Goal: Task Accomplishment & Management: Use online tool/utility

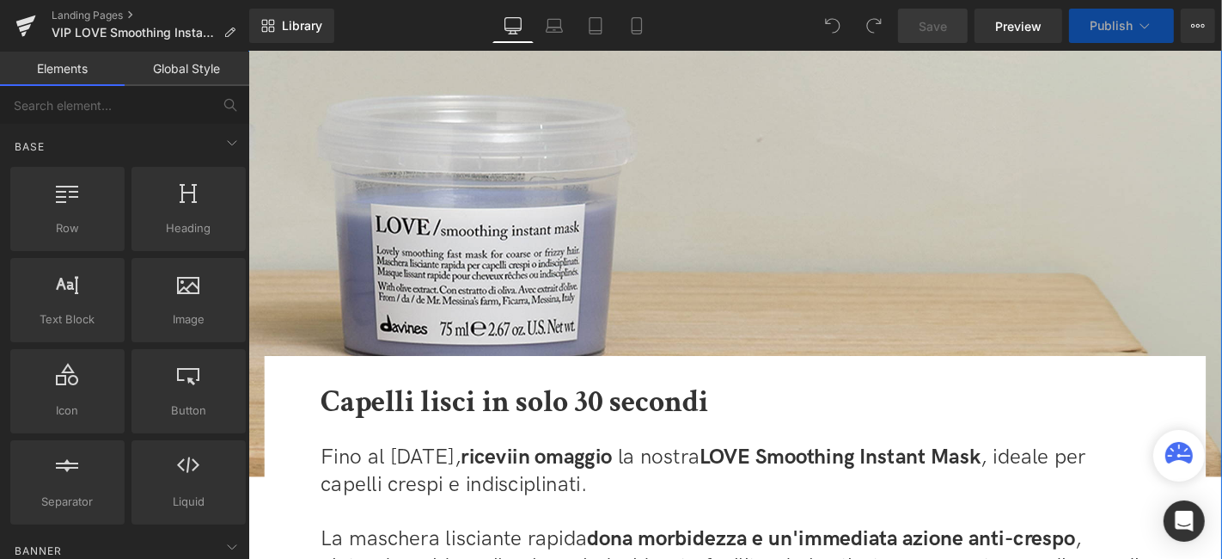
scroll to position [191, 0]
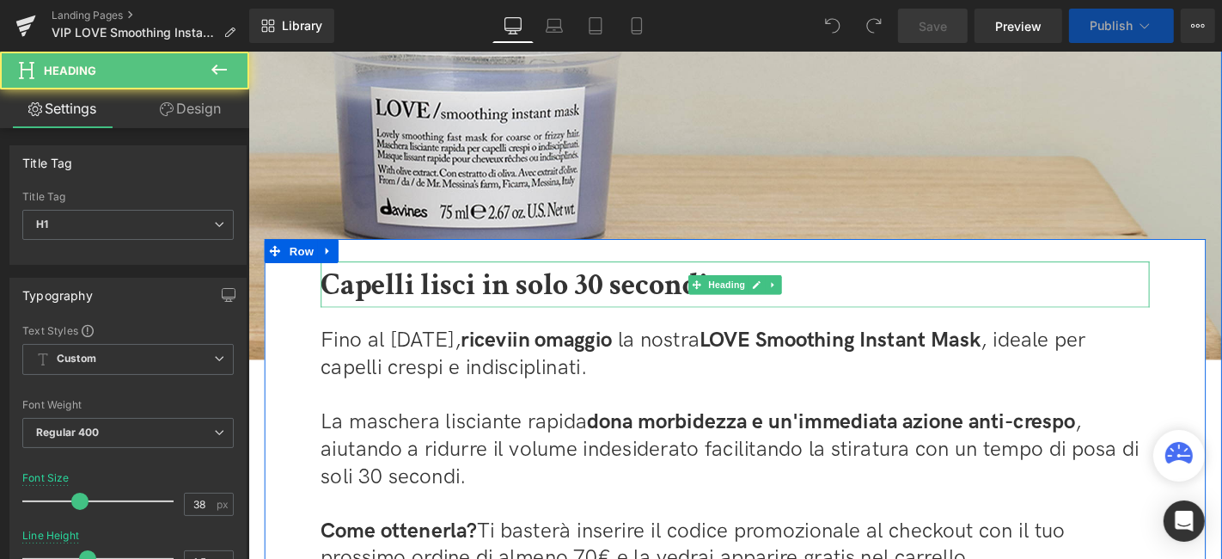
click at [601, 283] on span "Capelli lisci in solo 30 secondi" at bounding box center [532, 299] width 414 height 42
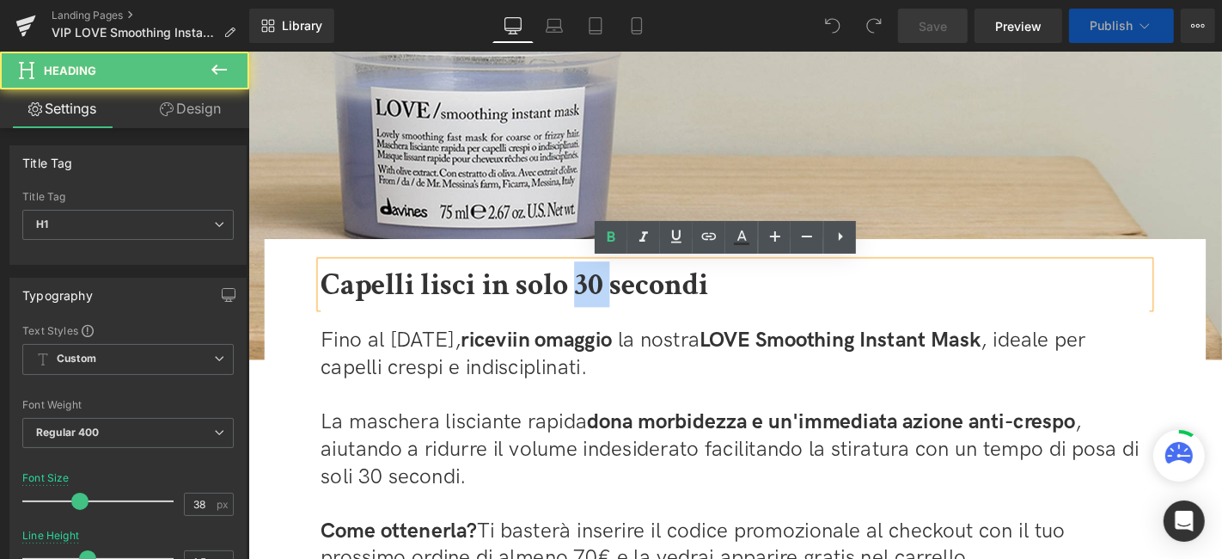
click at [601, 283] on span "Capelli lisci in solo 30 secondi" at bounding box center [532, 299] width 414 height 42
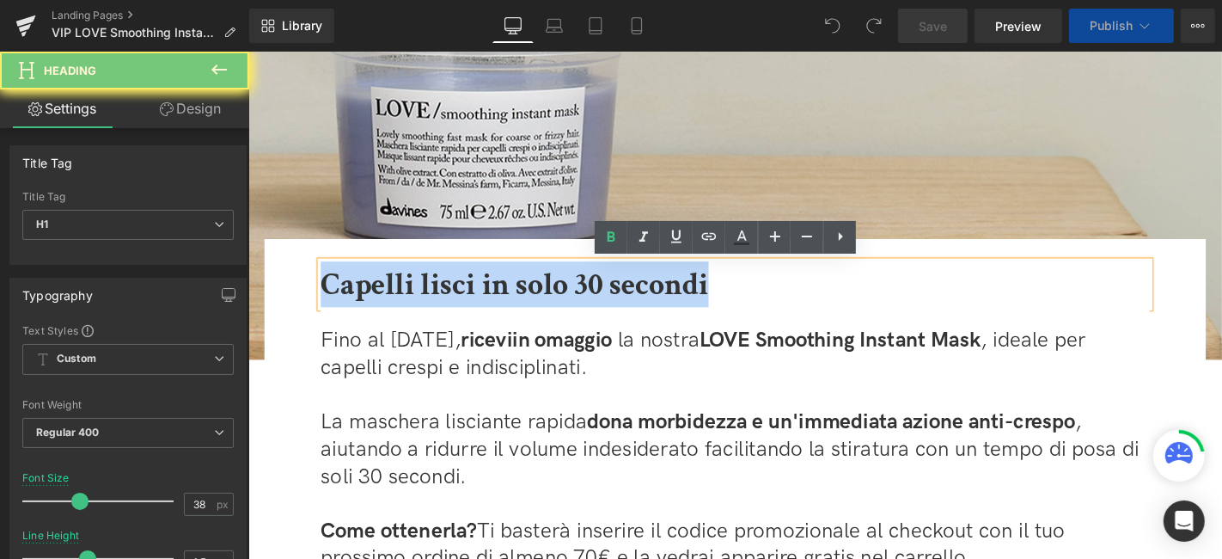
click at [601, 283] on span "Capelli lisci in solo 30 secondi" at bounding box center [532, 299] width 414 height 42
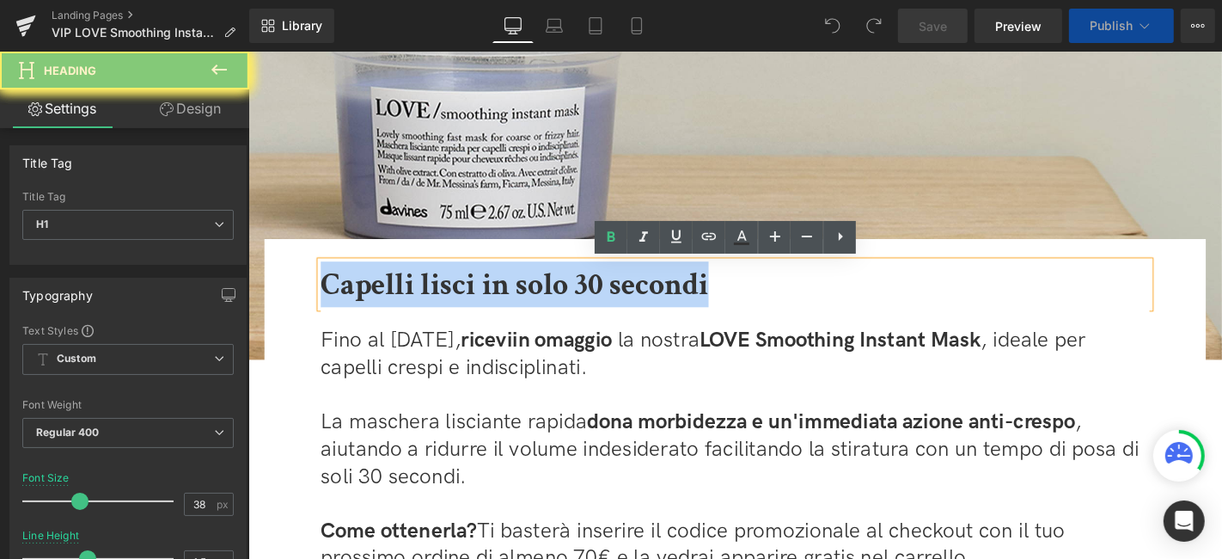
click at [601, 283] on span "Capelli lisci in solo 30 secondi" at bounding box center [532, 299] width 414 height 42
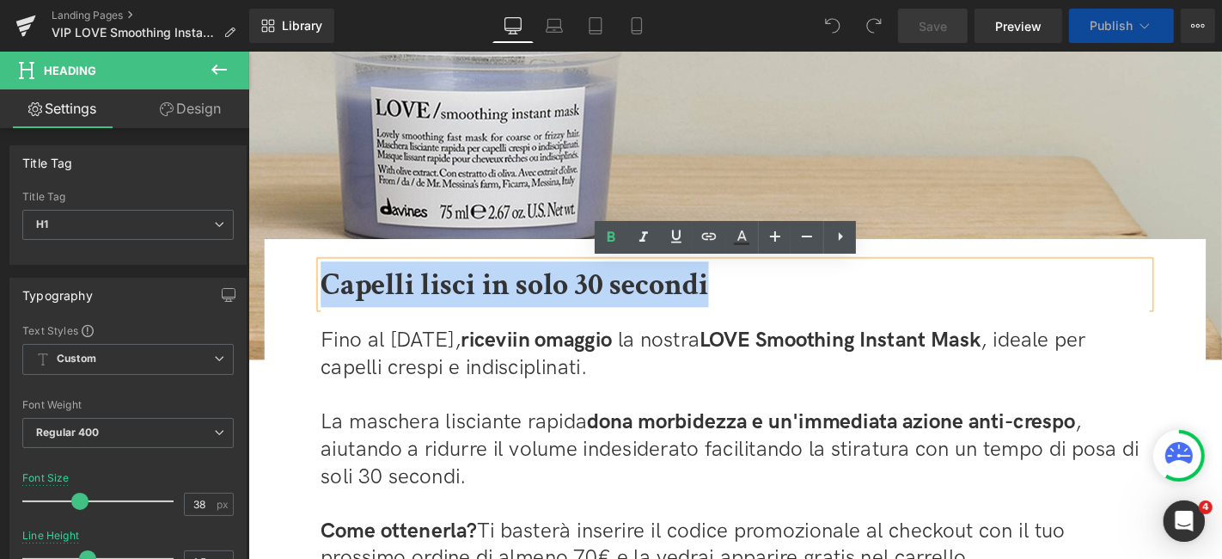
scroll to position [0, 0]
paste div
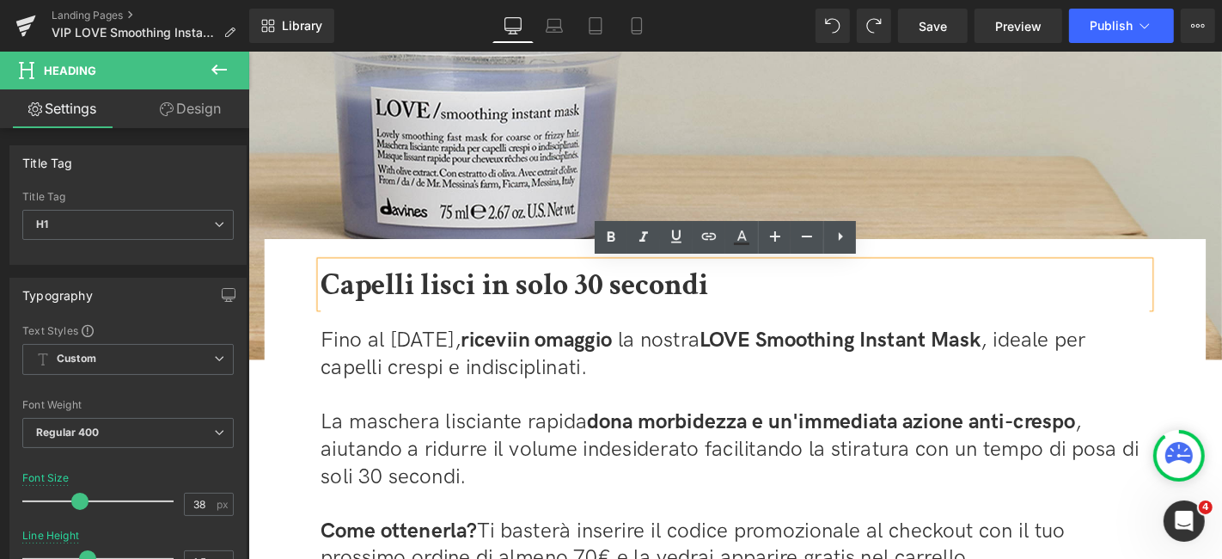
click at [652, 294] on span "Capelli lisci in solo 30 secondi" at bounding box center [532, 299] width 414 height 42
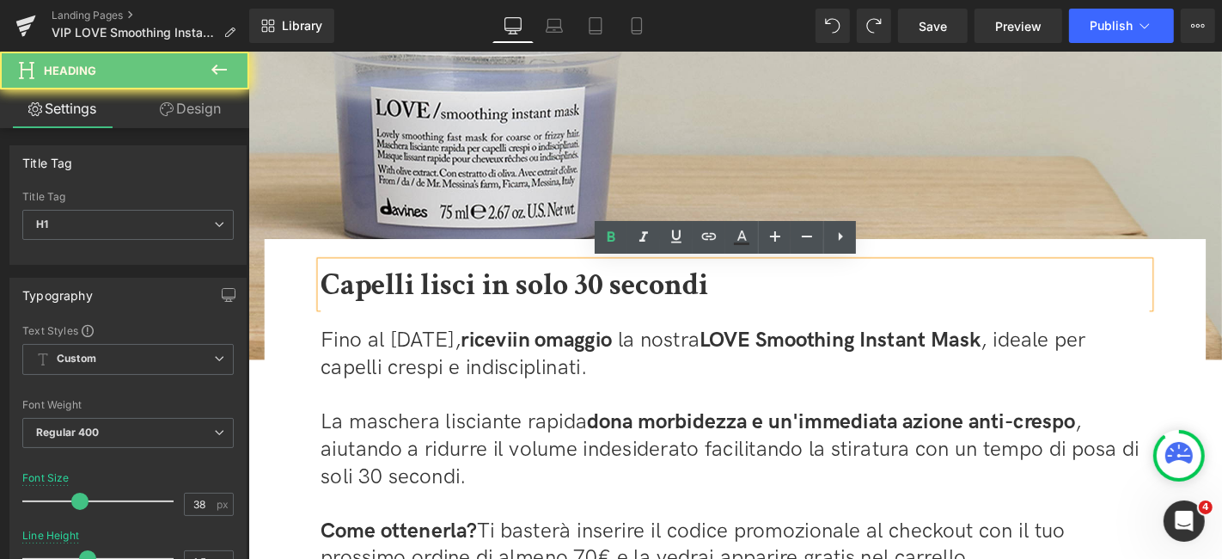
click at [730, 302] on span "Capelli lisci in solo 30 secondi" at bounding box center [532, 299] width 414 height 42
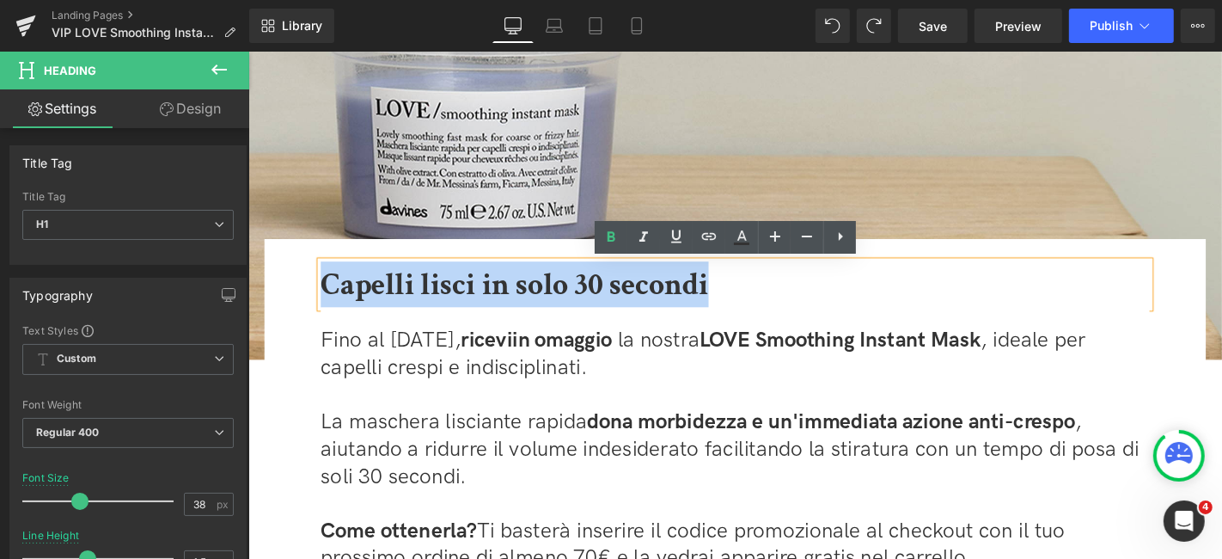
drag, startPoint x: 740, startPoint y: 296, endPoint x: 459, endPoint y: 337, distance: 283.9
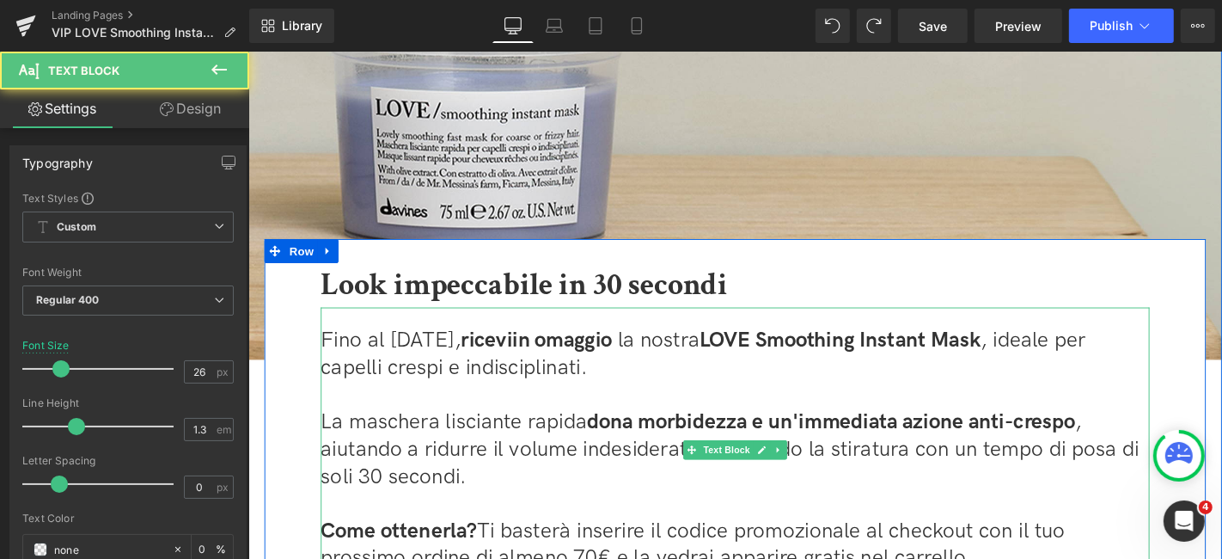
drag, startPoint x: 400, startPoint y: 357, endPoint x: 408, endPoint y: 339, distance: 20.0
click at [403, 353] on span "Fino al [DATE], ricevi" at bounding box center [427, 359] width 205 height 27
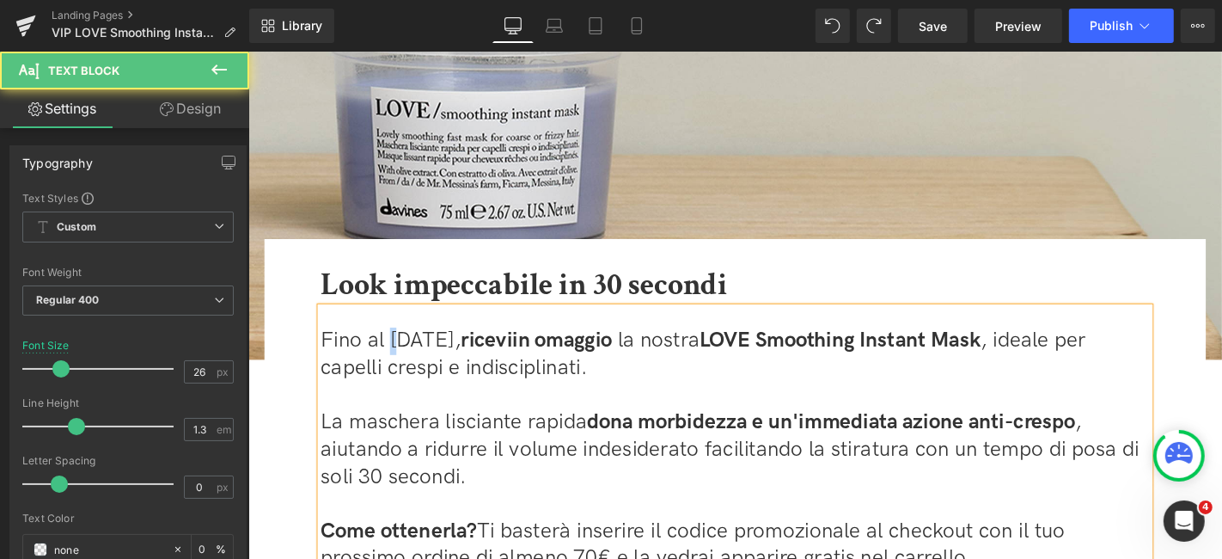
click at [408, 339] on div "Fino al [DATE], ricevi in omaggio la nostra LOVE Smoothing Instant Mask , ideal…" at bounding box center [767, 465] width 885 height 283
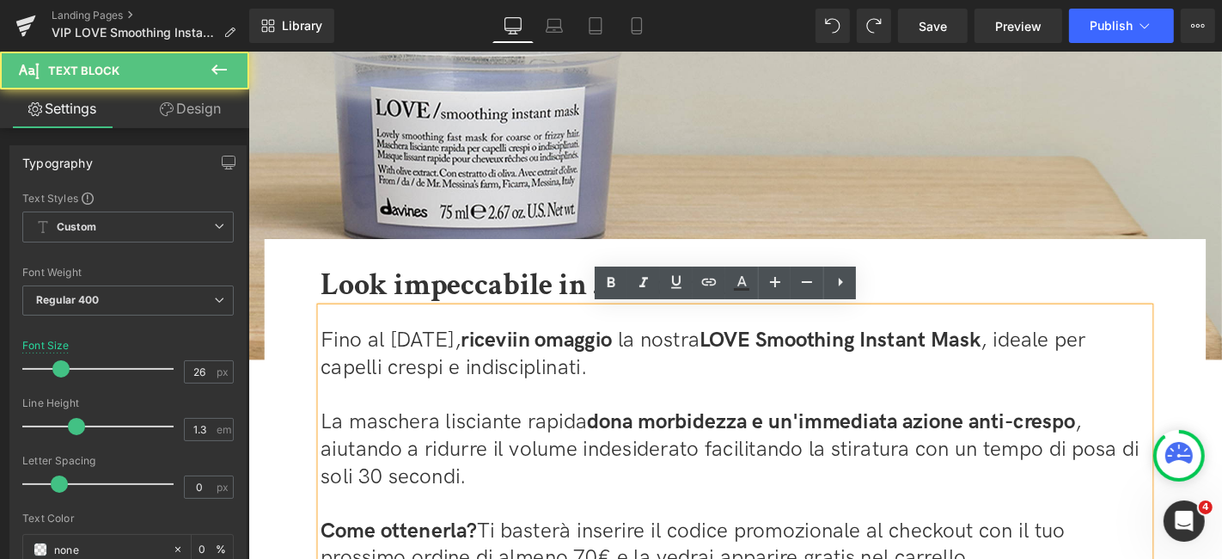
click at [400, 353] on span "Fino al [DATE], ricevi" at bounding box center [427, 359] width 205 height 27
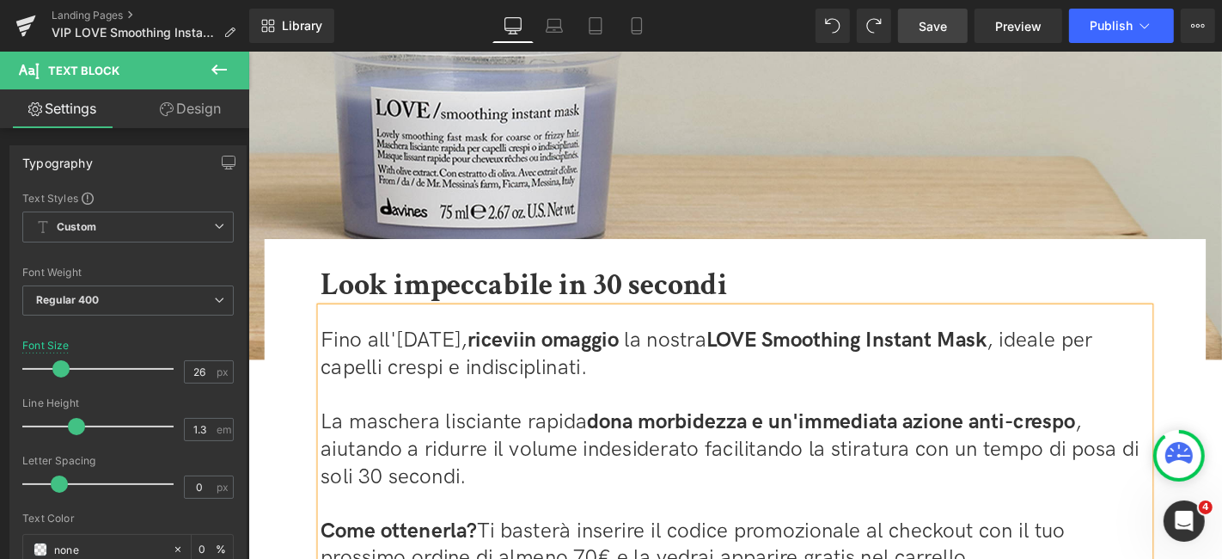
click at [943, 28] on span "Save" at bounding box center [933, 26] width 28 height 18
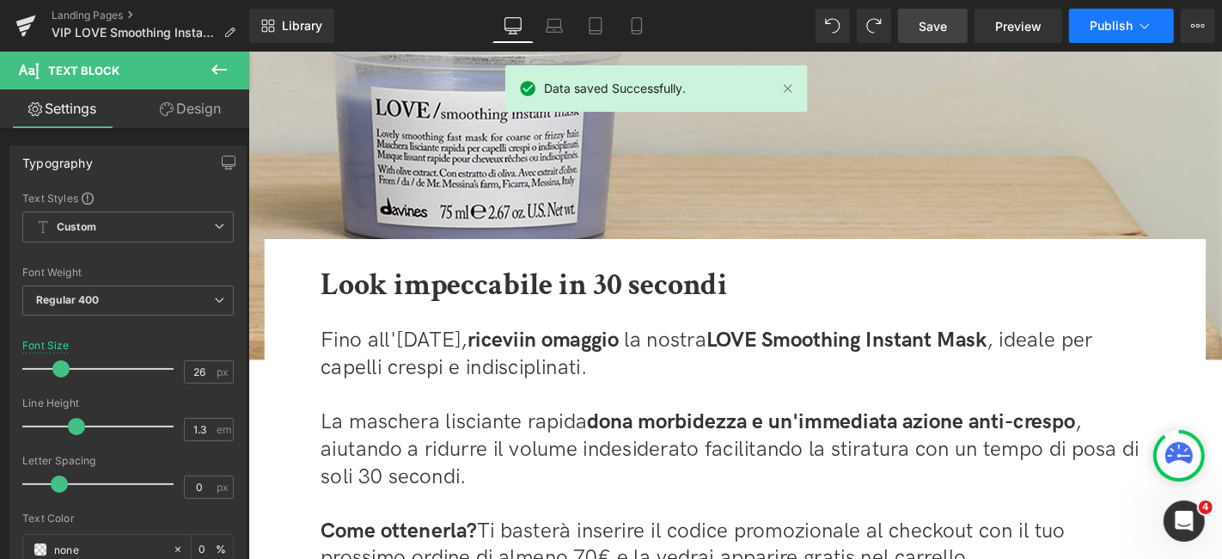
click at [1085, 24] on button "Publish" at bounding box center [1121, 26] width 105 height 34
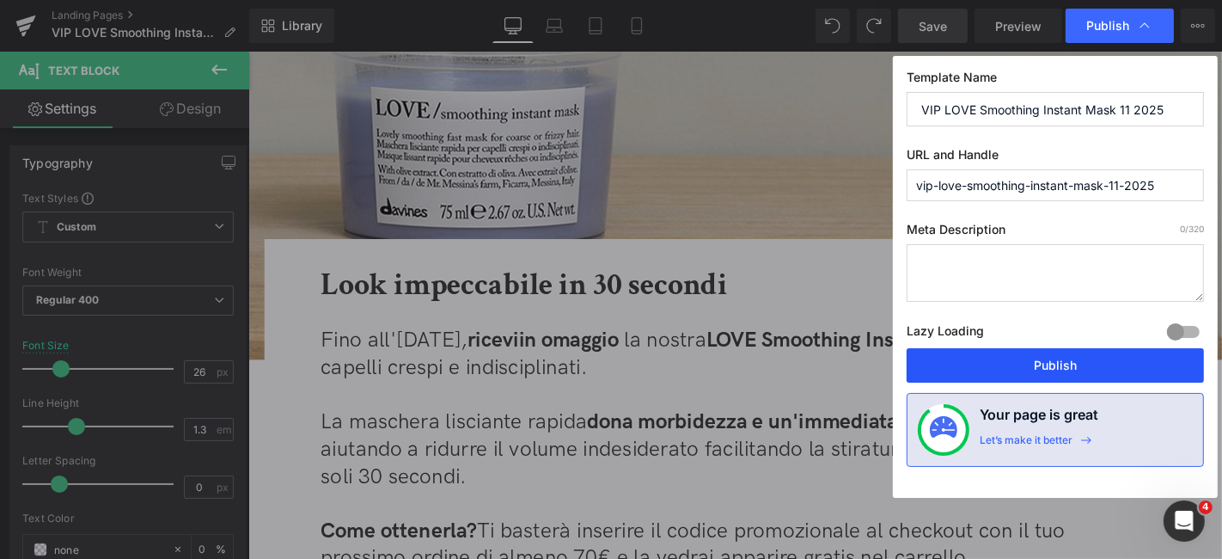
click at [1138, 371] on button "Publish" at bounding box center [1055, 365] width 297 height 34
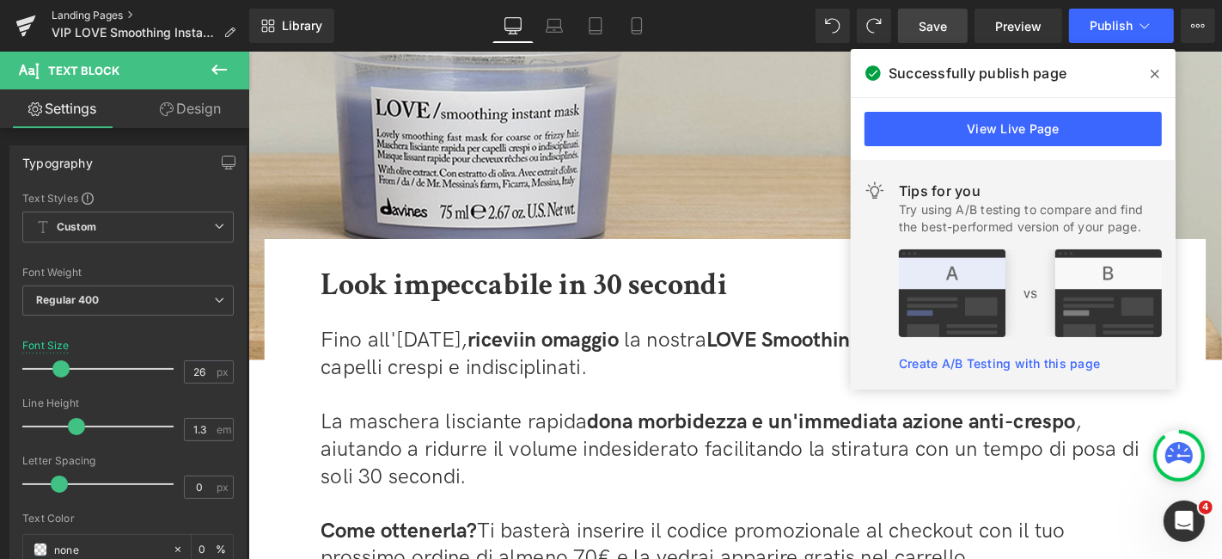
click at [93, 15] on link "Landing Pages" at bounding box center [151, 16] width 198 height 14
